Goal: Communication & Community: Answer question/provide support

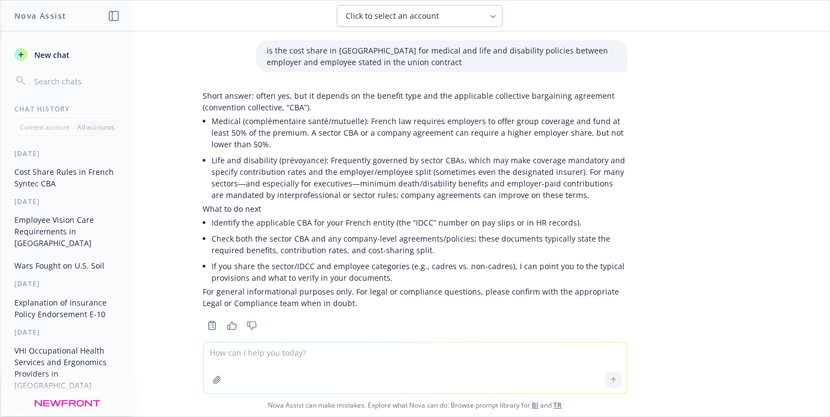
scroll to position [609, 0]
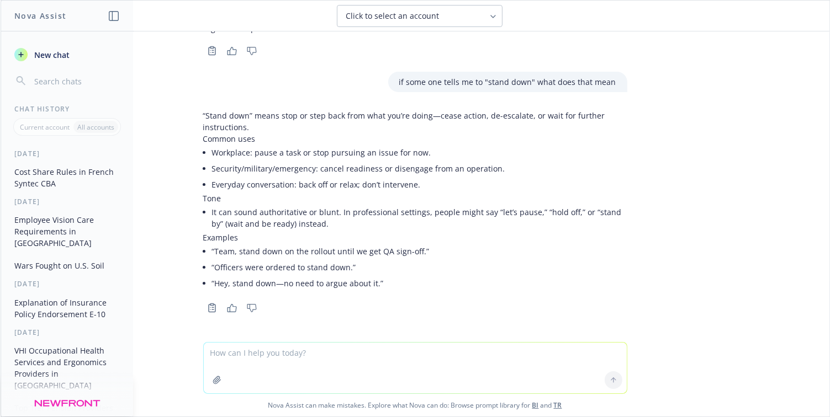
click at [212, 384] on icon "button" at bounding box center [216, 380] width 9 height 9
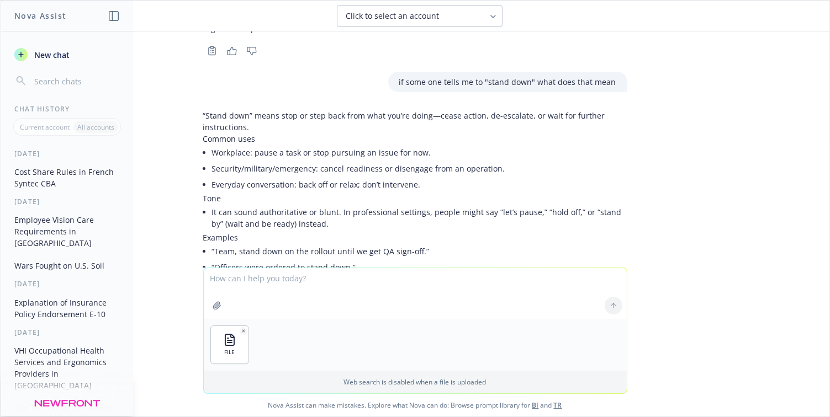
click at [240, 278] on textarea at bounding box center [415, 293] width 423 height 51
drag, startPoint x: 362, startPoint y: 276, endPoint x: 273, endPoint y: 277, distance: 89.4
click at [273, 277] on textarea "Please convert all Switzerland local currency figures to USD using conversation…" at bounding box center [415, 293] width 423 height 52
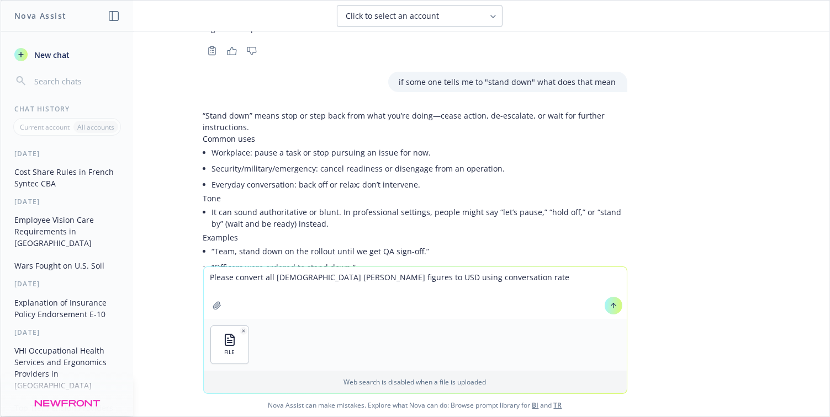
click at [467, 279] on textarea "Please convert all [DEMOGRAPHIC_DATA] [PERSON_NAME] figures to USD using conver…" at bounding box center [415, 293] width 423 height 52
type textarea "Please convert all [DEMOGRAPHIC_DATA] [PERSON_NAME] figures to USD using conver…"
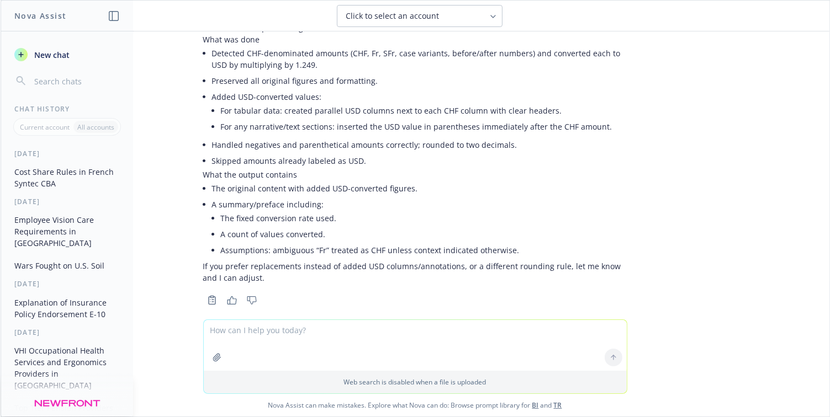
scroll to position [1042, 0]
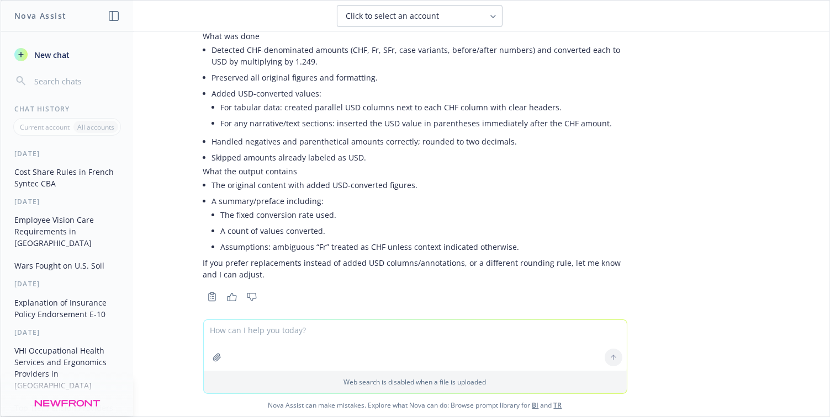
drag, startPoint x: 664, startPoint y: 190, endPoint x: 629, endPoint y: 187, distance: 35.5
click at [664, 190] on div "is the cost share in france for medical and life and disability policies betwee…" at bounding box center [415, 175] width 828 height 288
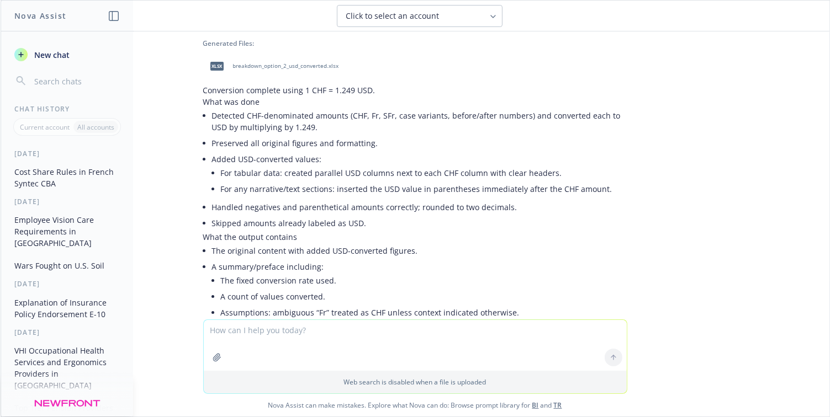
scroll to position [876, 0]
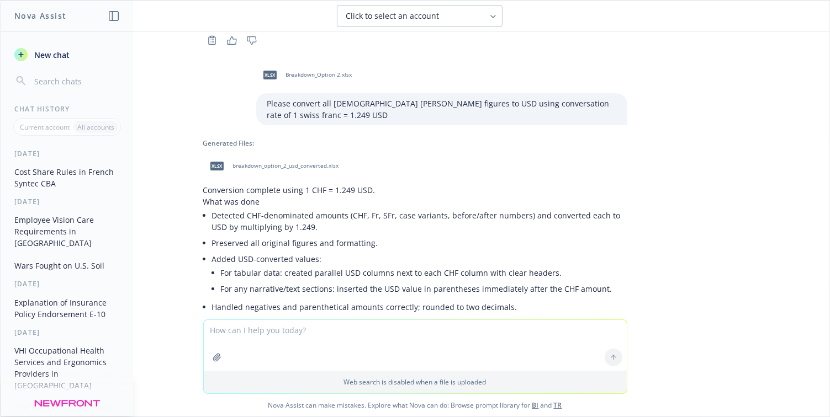
click at [272, 162] on span "breakdown_option_2_usd_converted.xlsx" at bounding box center [286, 165] width 106 height 7
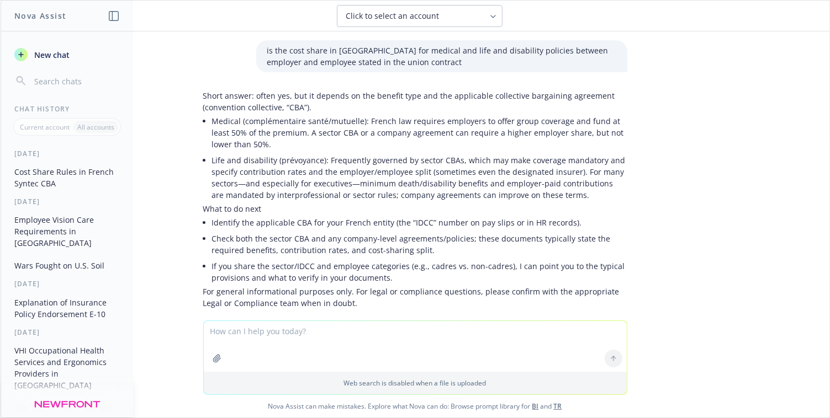
scroll to position [876, 0]
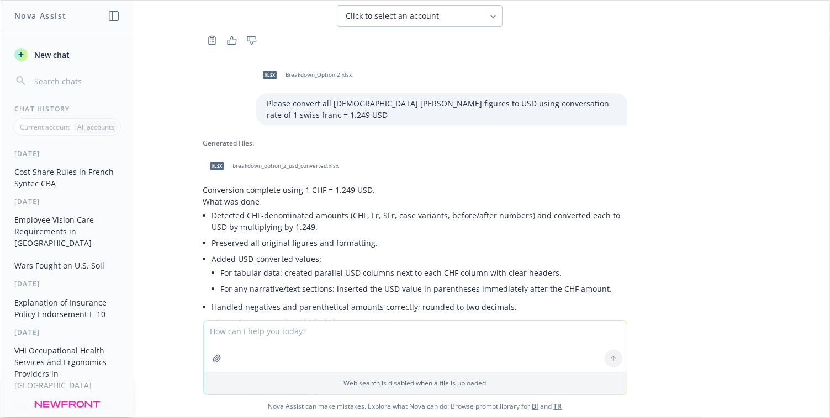
click at [281, 351] on textarea at bounding box center [415, 346] width 423 height 51
click at [428, 326] on textarea "received this email in Italian, can you tell me what it is?" at bounding box center [415, 346] width 423 height 52
paste textarea "Gentile Cliente, a seguito della fusione per incorporazione di [PERSON_NAME] [P…"
type textarea "received this email in Italian, can you tell me what it is? Gentile Cliente, a …"
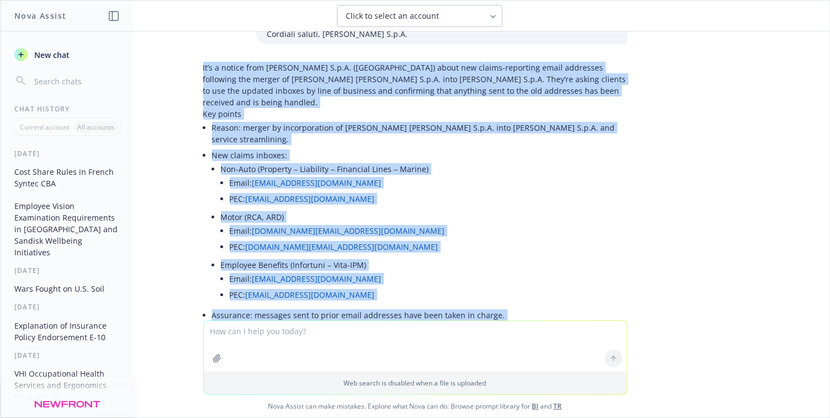
scroll to position [1584, 0]
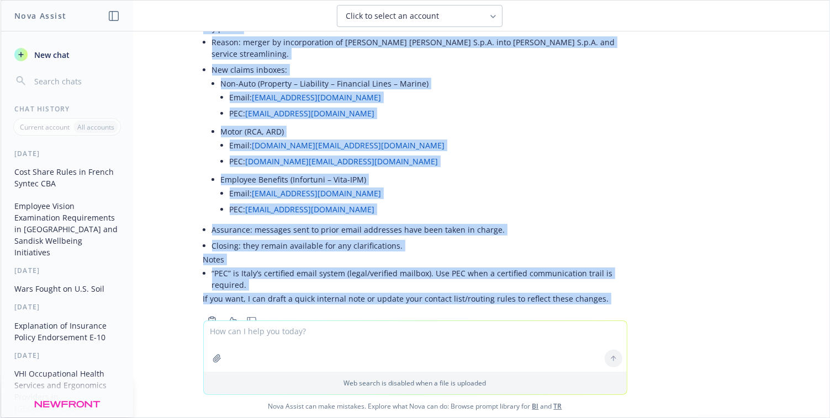
drag, startPoint x: 194, startPoint y: 133, endPoint x: 369, endPoint y: 281, distance: 229.1
click at [369, 281] on div "It’s a notice from [PERSON_NAME] S.p.A. ([GEOGRAPHIC_DATA]) about new claims-re…" at bounding box center [415, 150] width 424 height 357
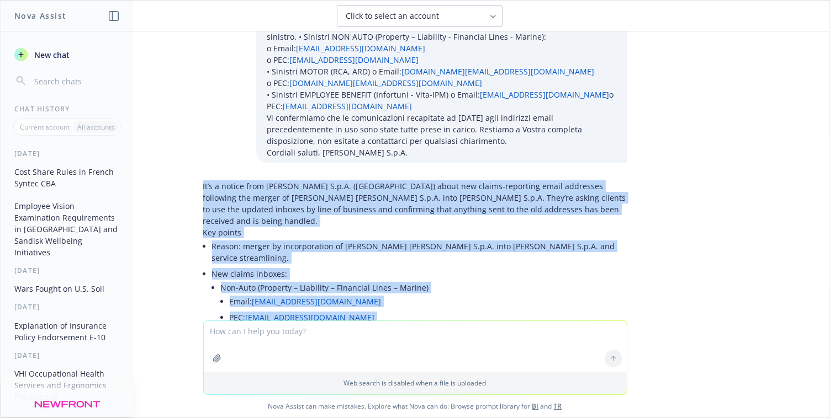
scroll to position [1363, 0]
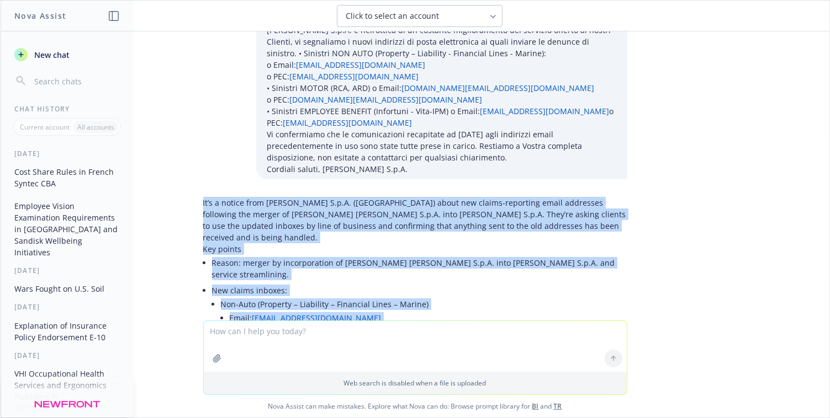
click at [658, 272] on div "is the cost share in france for medical and life and disability policies betwee…" at bounding box center [415, 175] width 828 height 289
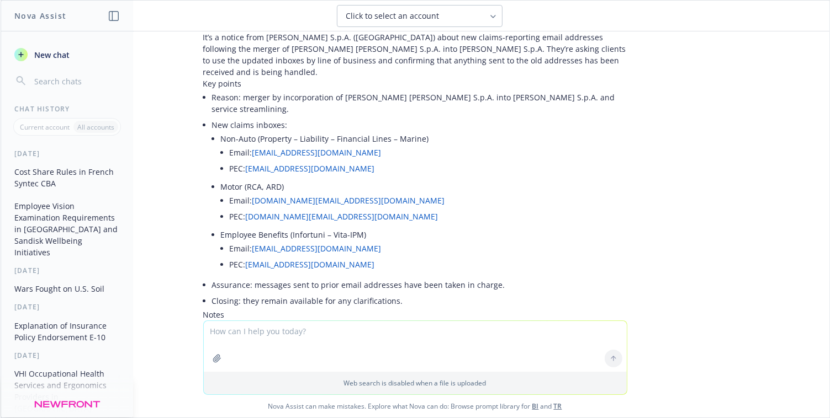
scroll to position [1584, 0]
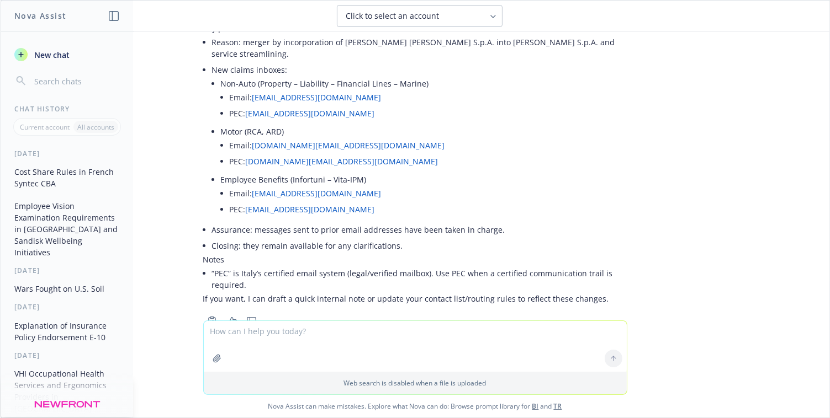
drag, startPoint x: 364, startPoint y: 174, endPoint x: 209, endPoint y: 147, distance: 157.5
click at [212, 147] on li "New claims inboxes: Non-Auto (Property – Liability – Financial Lines – Marine) …" at bounding box center [419, 142] width 415 height 160
click at [729, 202] on div "is the cost share in france for medical and life and disability policies betwee…" at bounding box center [415, 175] width 828 height 289
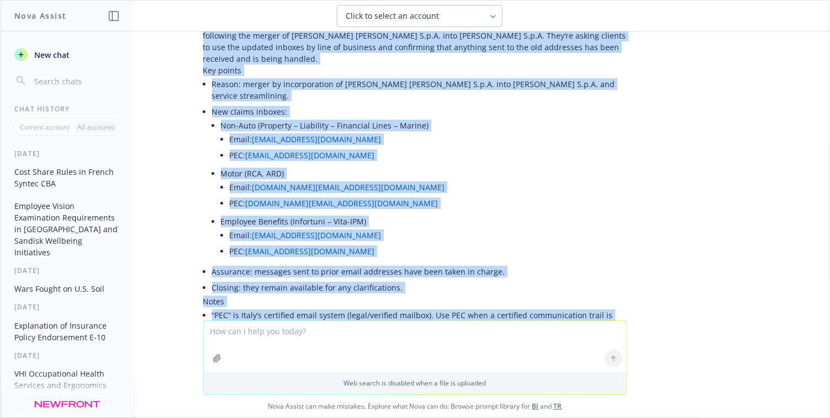
scroll to position [1583, 0]
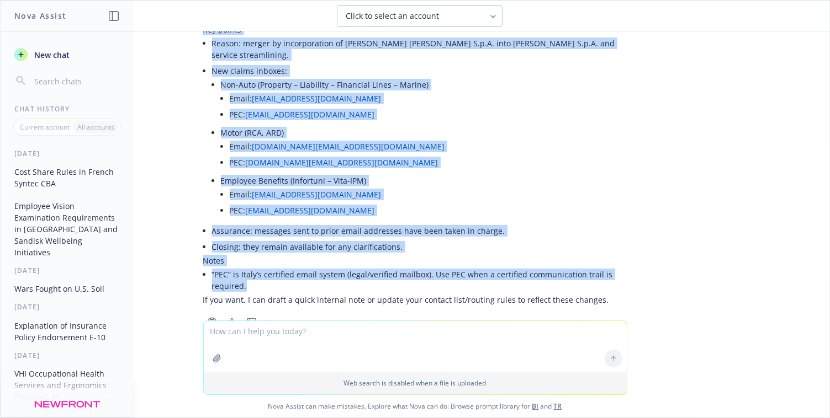
drag, startPoint x: 191, startPoint y: 136, endPoint x: 373, endPoint y: 258, distance: 218.7
click at [373, 258] on div "It’s a notice from [PERSON_NAME] S.p.A. ([GEOGRAPHIC_DATA]) about new claims-re…" at bounding box center [415, 151] width 442 height 357
copy div "Lo’i d sitame cons Adipis E.s.D. (Eiusm) tempo inc utlabo-etdolorem aliqu enima…"
